Goal: Transaction & Acquisition: Purchase product/service

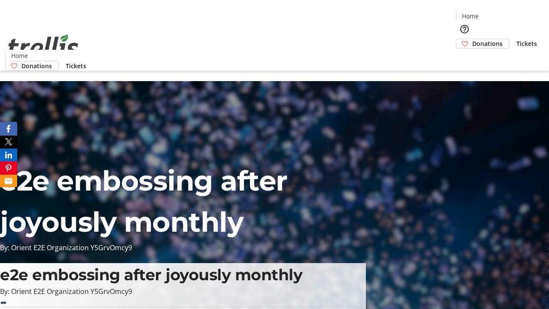
click at [472, 39] on span "Donations" at bounding box center [487, 43] width 30 height 9
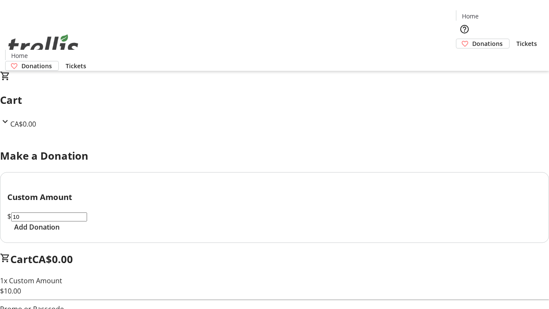
select select "CA"
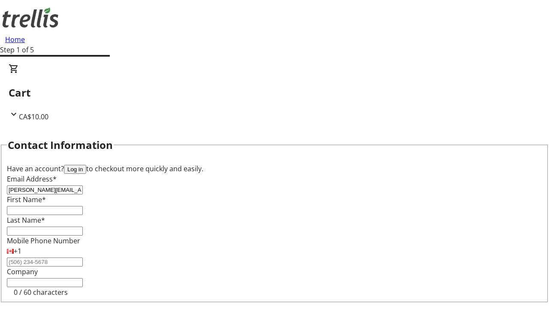
type input "[PERSON_NAME][EMAIL_ADDRESS][DOMAIN_NAME]"
type input "[PERSON_NAME]"
type input "[STREET_ADDRESS][PERSON_NAME]"
type input "Kelowna"
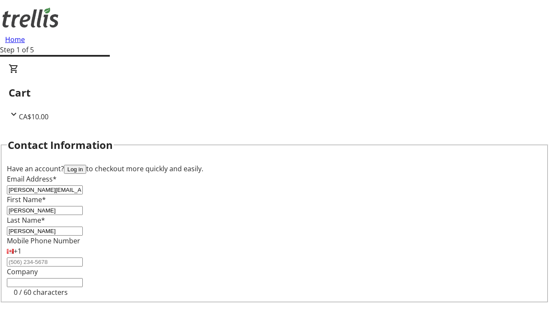
select select "BC"
type input "Kelowna"
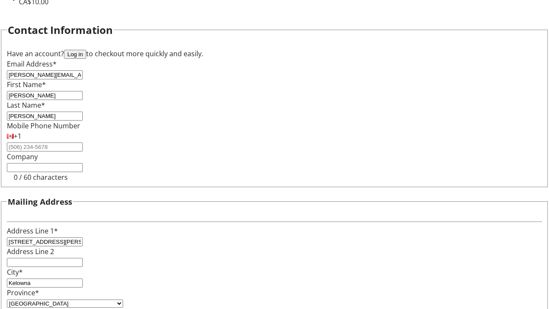
type input "V1Y 0C2"
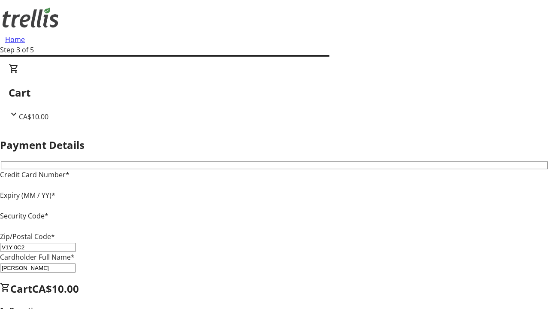
type input "V1Y 0C2"
